Goal: Information Seeking & Learning: Learn about a topic

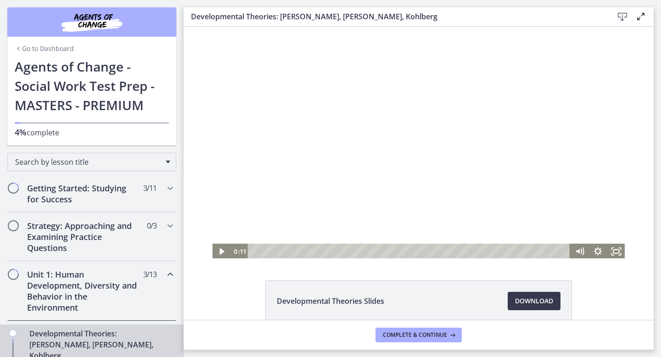
scroll to position [848, 0]
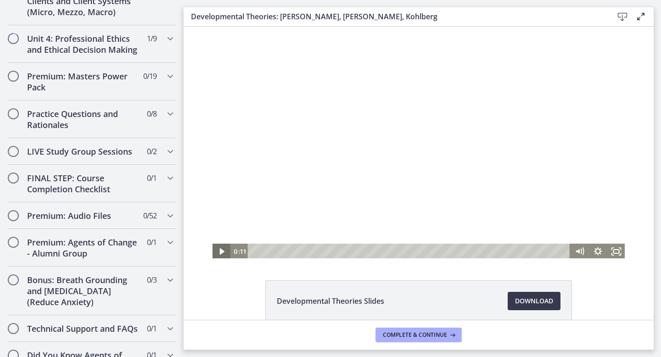
click at [227, 250] on icon "Play Video" at bounding box center [221, 252] width 18 height 16
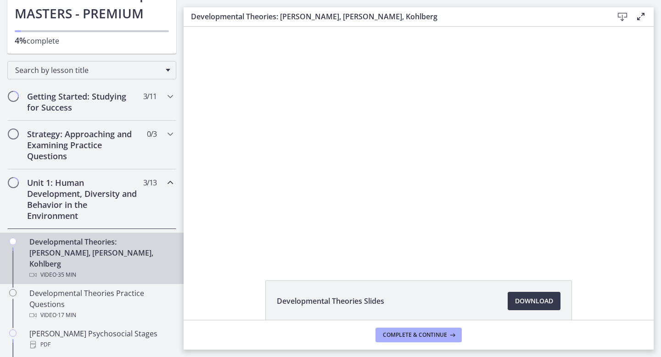
scroll to position [96, 0]
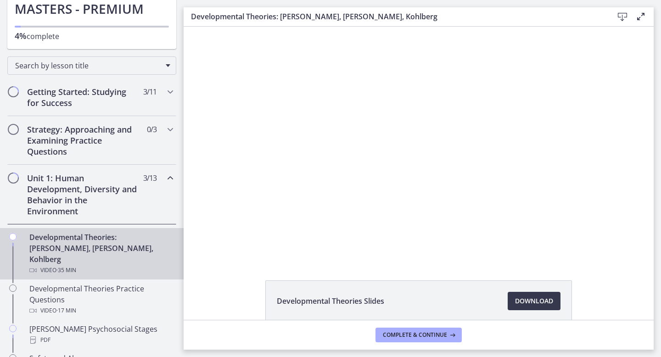
click at [212, 244] on button "Pause" at bounding box center [221, 252] width 18 height 16
click at [212, 244] on button "Play Video" at bounding box center [221, 252] width 18 height 16
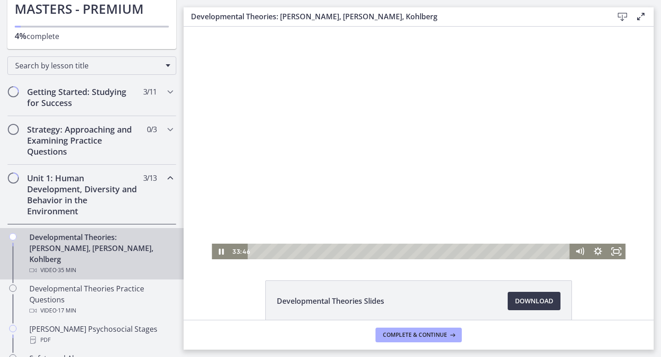
scroll to position [46, 0]
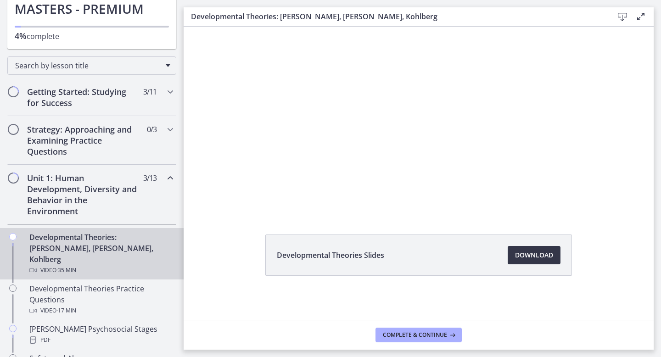
click at [552, 262] on link "Download Opens in a new window" at bounding box center [533, 255] width 53 height 18
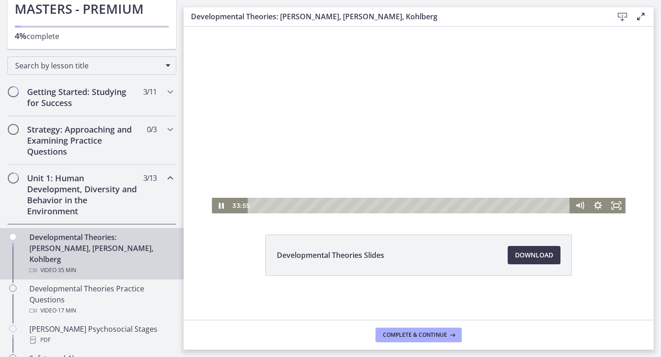
click at [488, 134] on div at bounding box center [418, 97] width 413 height 233
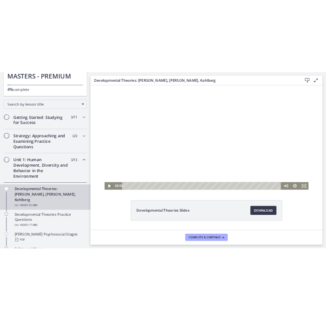
scroll to position [0, 0]
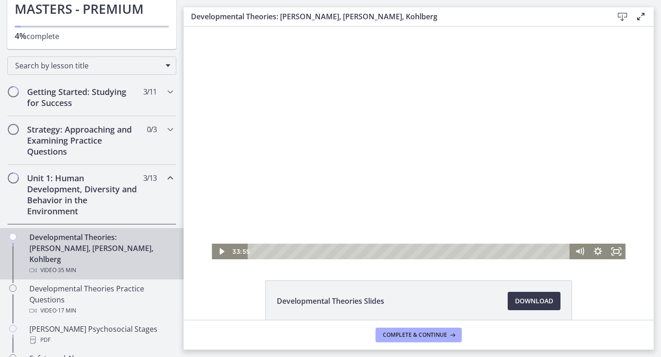
click at [301, 57] on div at bounding box center [418, 143] width 413 height 233
click at [297, 66] on div at bounding box center [418, 143] width 413 height 233
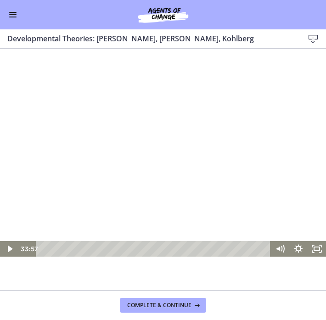
scroll to position [82, 0]
click at [170, 306] on span "Complete & continue" at bounding box center [159, 304] width 64 height 7
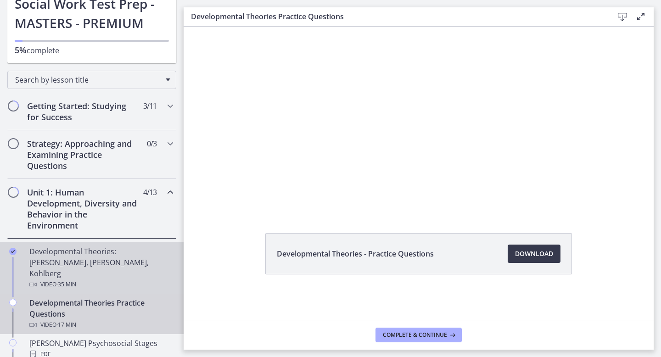
click at [95, 259] on div "Developmental Theories: [PERSON_NAME], [PERSON_NAME], Kohlberg Video · 35 min" at bounding box center [100, 268] width 143 height 44
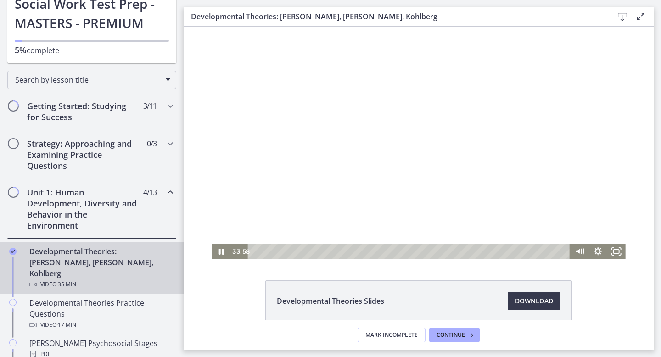
click at [467, 184] on div at bounding box center [418, 143] width 413 height 233
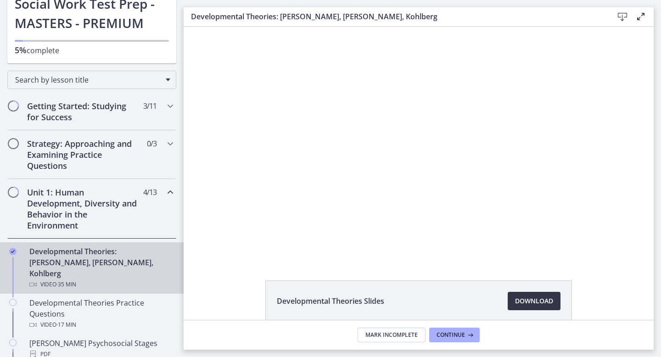
click at [537, 306] on span "Download Opens in a new window" at bounding box center [534, 300] width 38 height 11
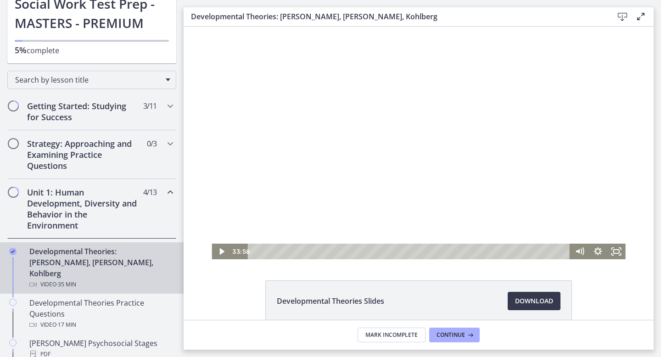
click at [353, 206] on div at bounding box center [418, 143] width 413 height 233
click at [450, 334] on span "Continue" at bounding box center [450, 334] width 28 height 7
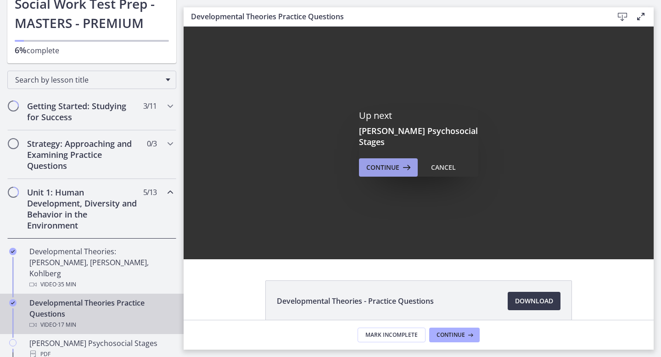
click at [385, 170] on button "Continue" at bounding box center [388, 167] width 59 height 18
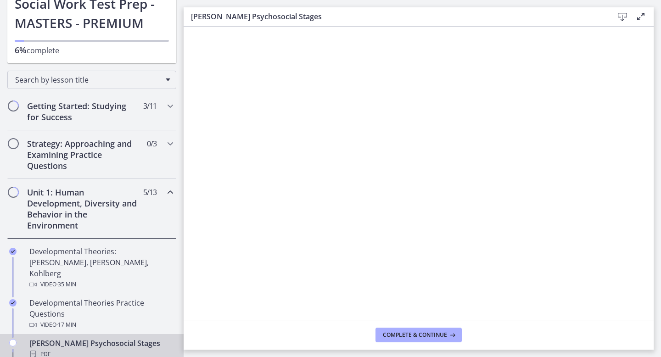
click at [620, 17] on icon at bounding box center [622, 16] width 11 height 11
click at [428, 336] on span "Complete & continue" at bounding box center [415, 334] width 64 height 7
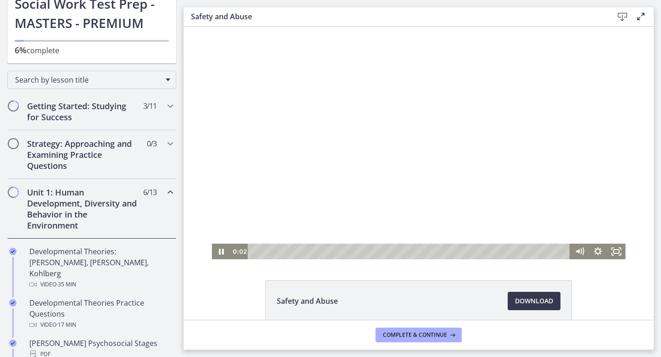
click at [444, 166] on div at bounding box center [418, 143] width 413 height 233
